Goal: Task Accomplishment & Management: Use online tool/utility

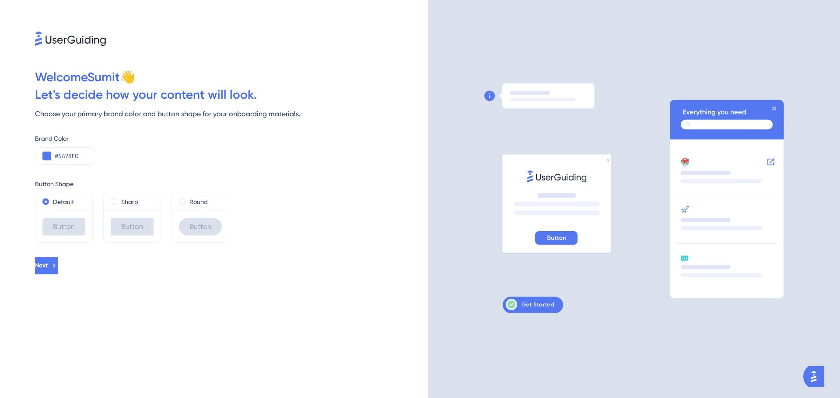
click at [207, 224] on div "Button" at bounding box center [200, 226] width 43 height 17
click at [182, 200] on span at bounding box center [182, 202] width 7 height 7
click at [188, 200] on input "radio" at bounding box center [188, 200] width 0 height 0
click at [58, 270] on button "Next" at bounding box center [46, 265] width 23 height 17
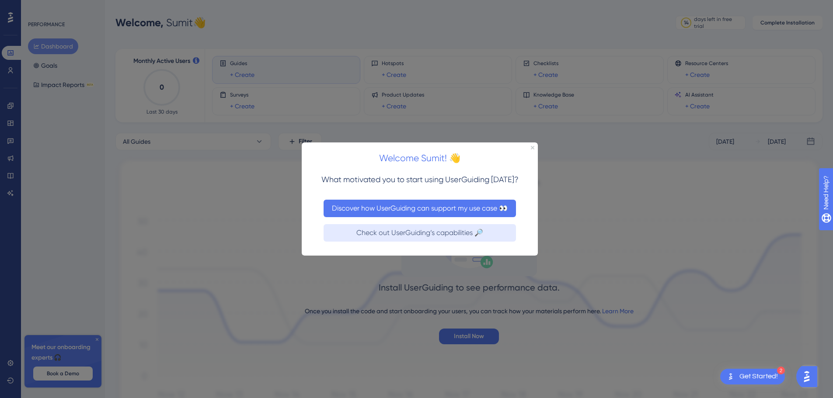
click at [407, 210] on button "Discover how UserGuiding can support my use case 👀" at bounding box center [420, 207] width 192 height 17
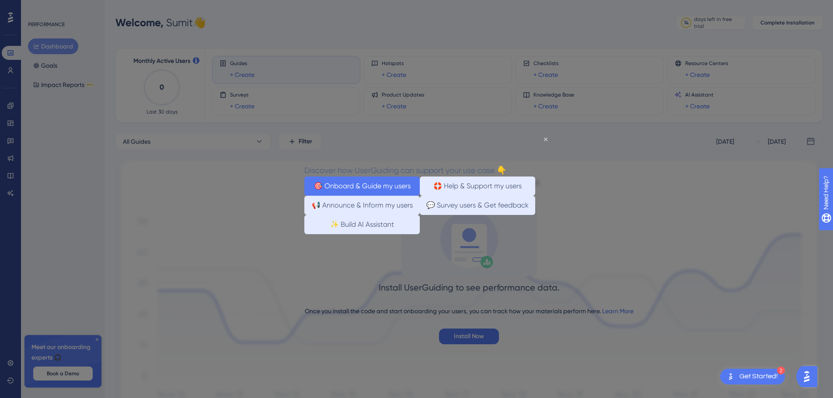
click at [387, 192] on button "🎯 Onboard & Guide my users" at bounding box center [361, 185] width 115 height 19
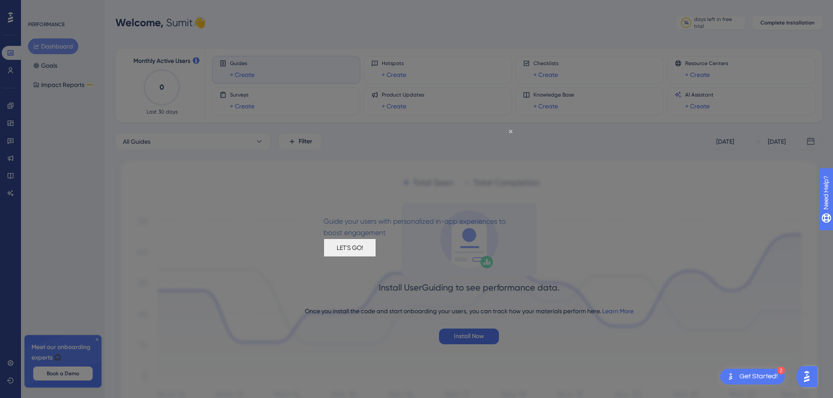
click at [376, 257] on button "LET'S GO!" at bounding box center [350, 247] width 52 height 18
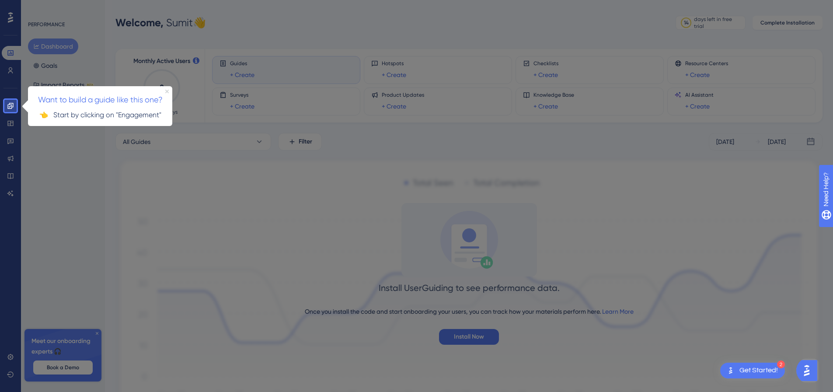
click at [167, 91] on icon "Close Preview" at bounding box center [166, 90] width 3 height 3
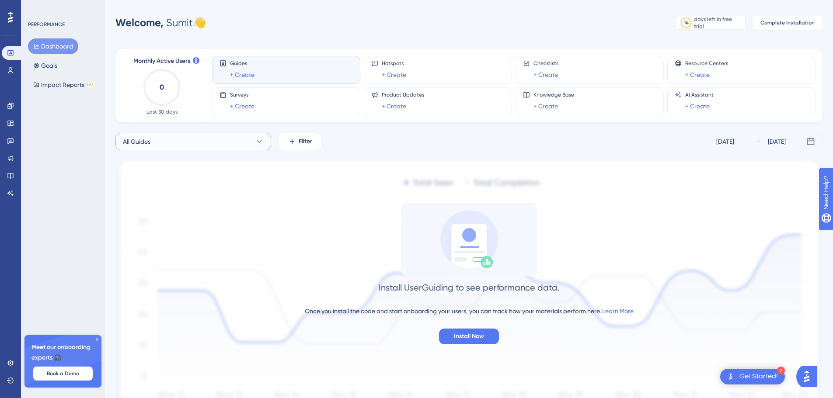
click at [181, 143] on button "All Guides" at bounding box center [193, 141] width 156 height 17
click at [77, 236] on div "PERFORMANCE Dashboard Goals Impact Reports BETA Meet our onboarding experts 🎧 B…" at bounding box center [63, 199] width 84 height 398
click at [239, 71] on link "+ Create" at bounding box center [242, 75] width 24 height 10
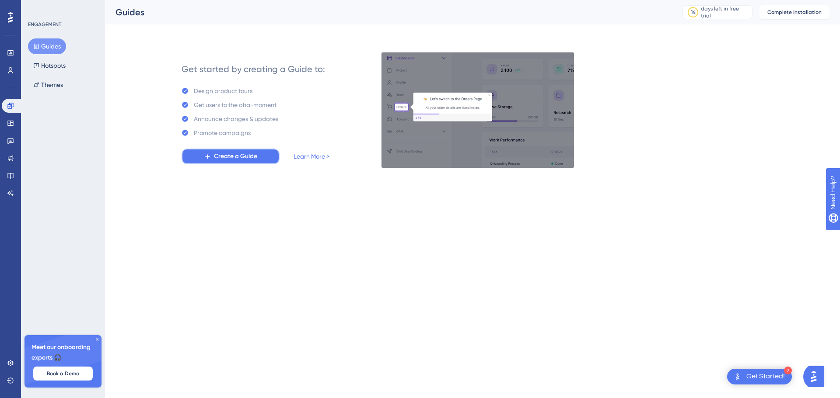
click at [254, 159] on span "Create a Guide" at bounding box center [235, 156] width 43 height 10
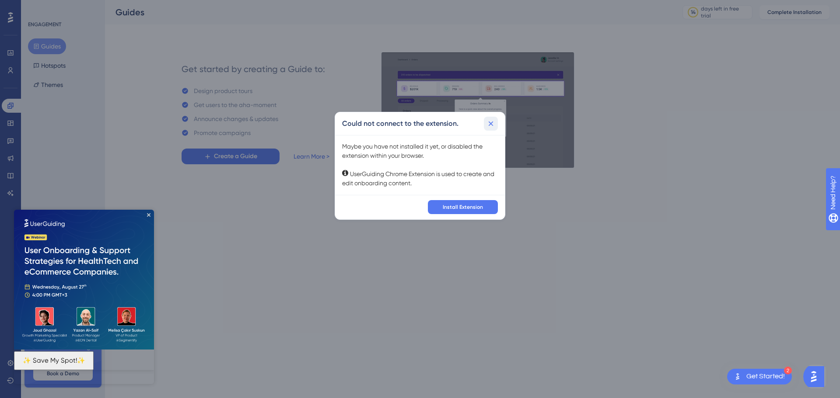
click at [492, 126] on icon at bounding box center [490, 123] width 9 height 9
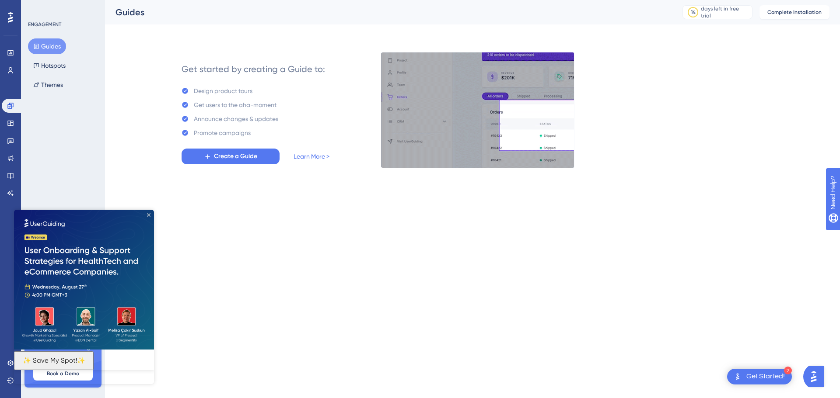
click at [147, 216] on icon "Close Preview" at bounding box center [148, 214] width 3 height 3
